Goal: Information Seeking & Learning: Learn about a topic

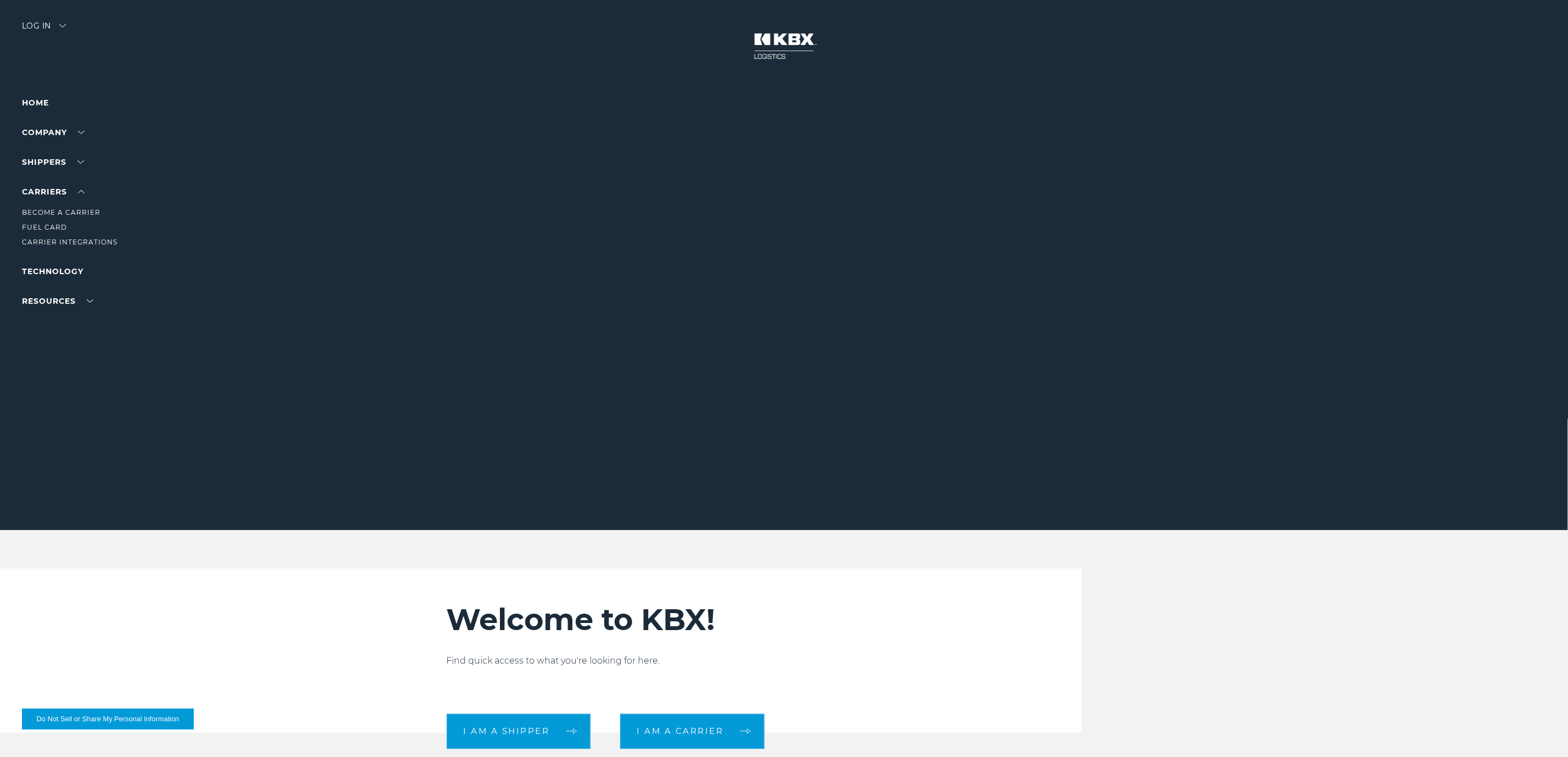
click at [58, 238] on li "Carrier Integrations" at bounding box center [69, 242] width 95 height 12
click at [60, 242] on link "Carrier Integrations" at bounding box center [69, 241] width 95 height 8
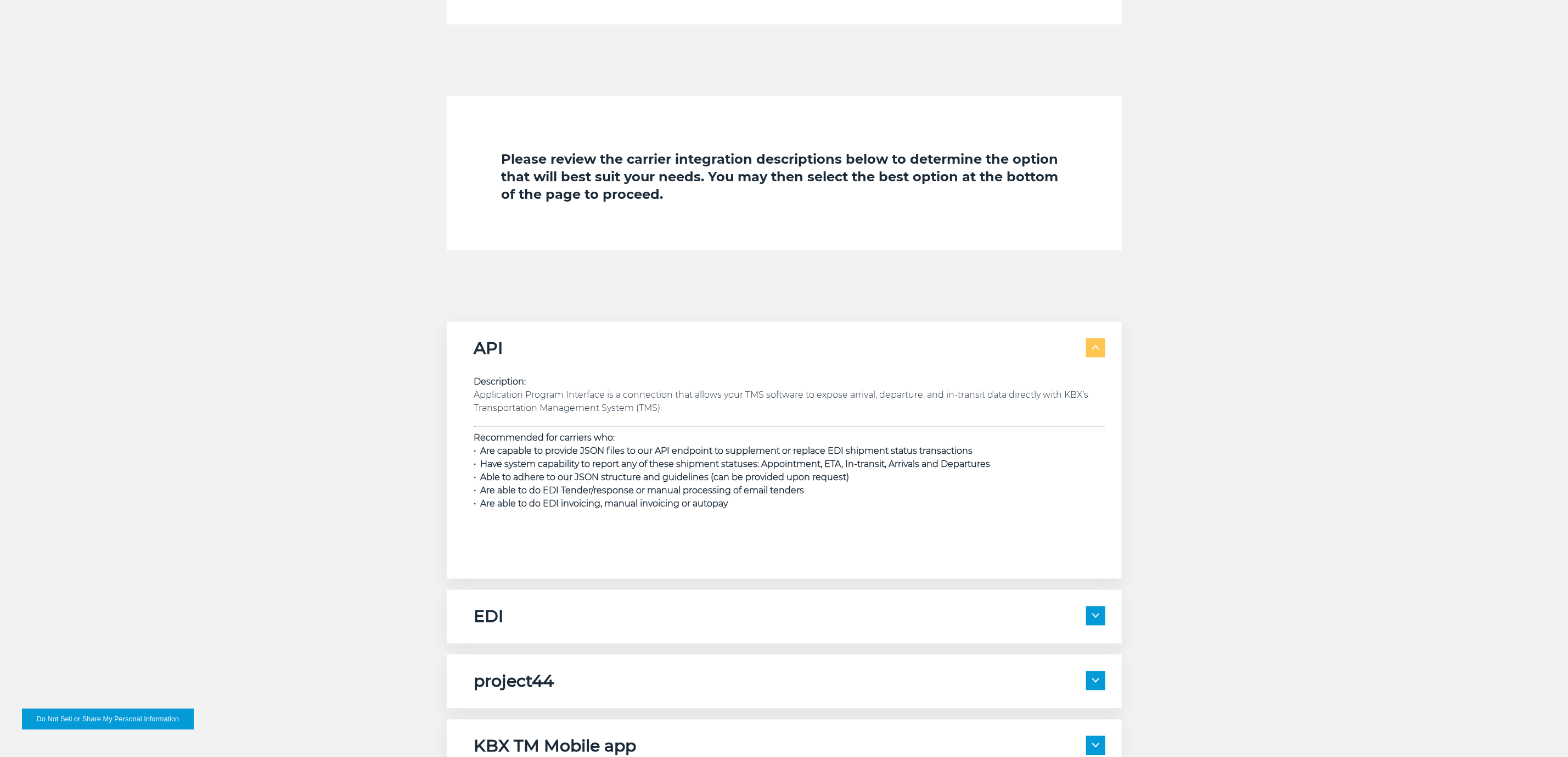
scroll to position [1730, 0]
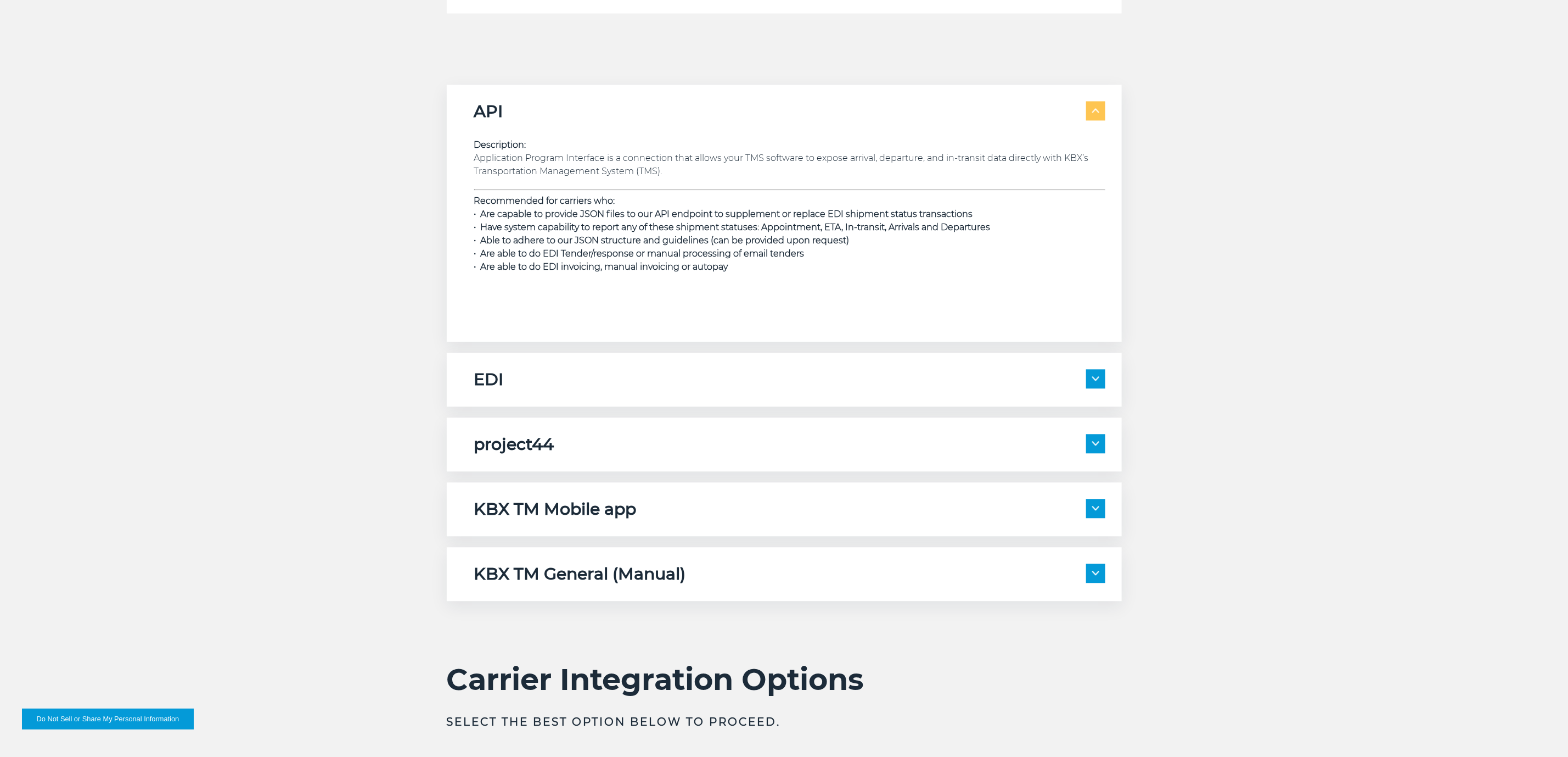
click at [702, 428] on div "project44 Description: project44 is connected to receive location data from the…" at bounding box center [784, 444] width 675 height 54
click at [521, 450] on h5 "project44" at bounding box center [514, 444] width 80 height 21
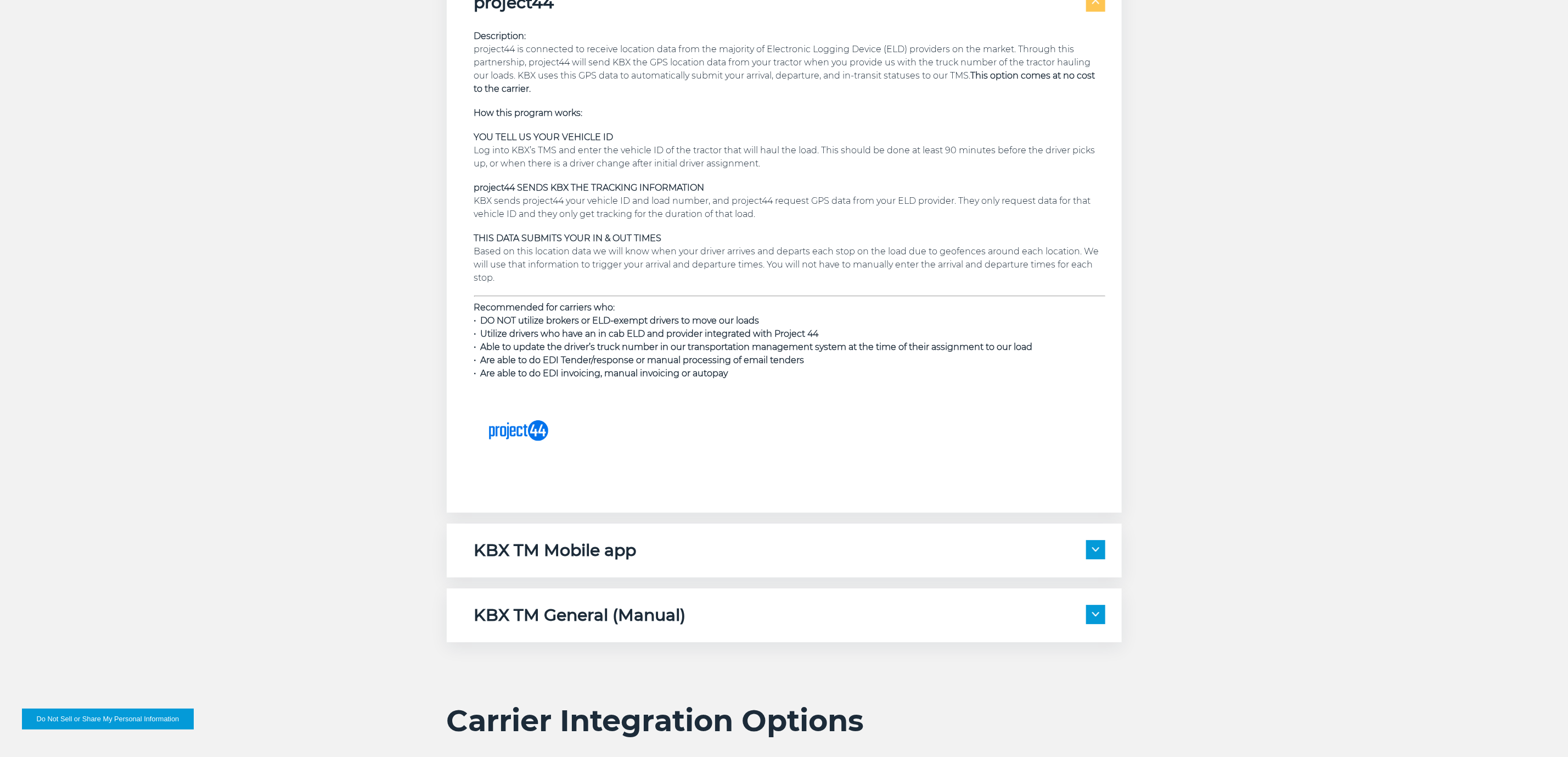
scroll to position [2471, 0]
